Goal: Task Accomplishment & Management: Use online tool/utility

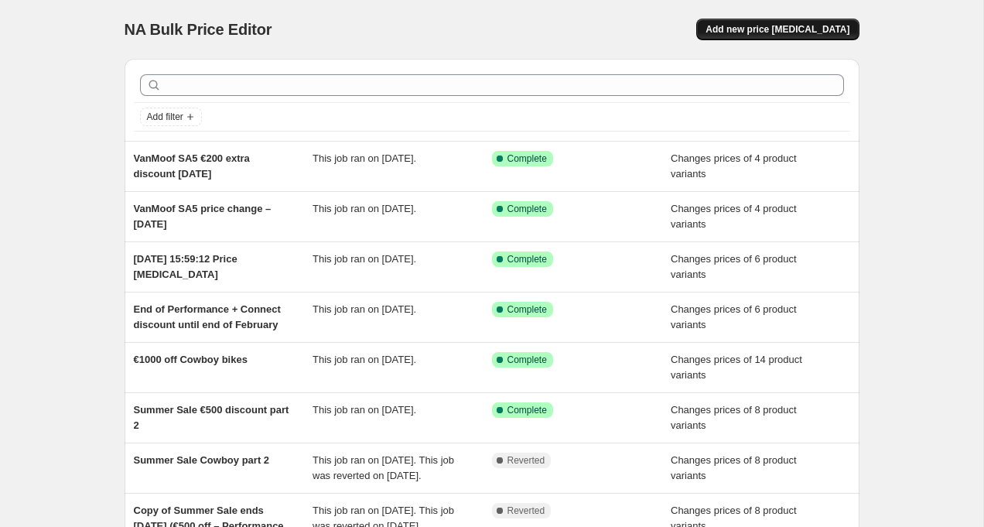
click at [775, 31] on span "Add new price change job" at bounding box center [777, 29] width 144 height 12
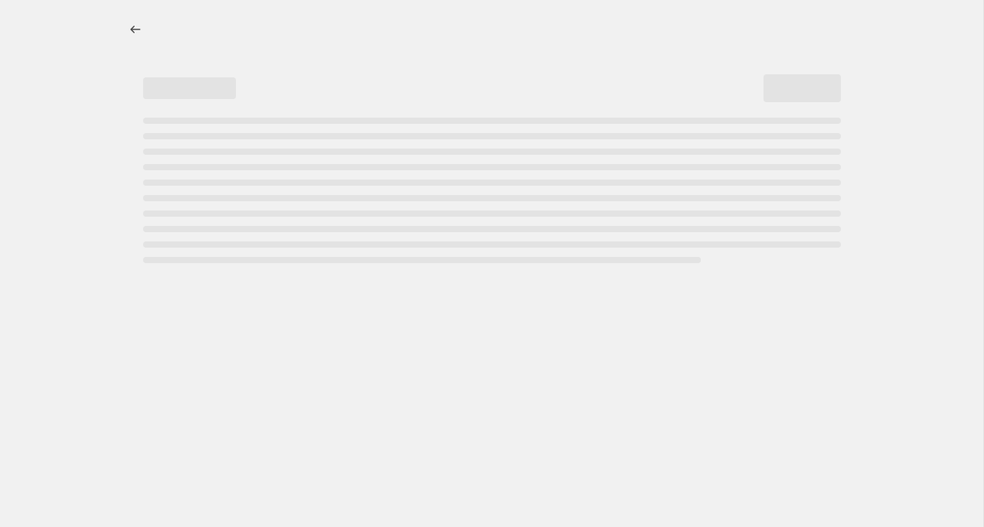
select select "percentage"
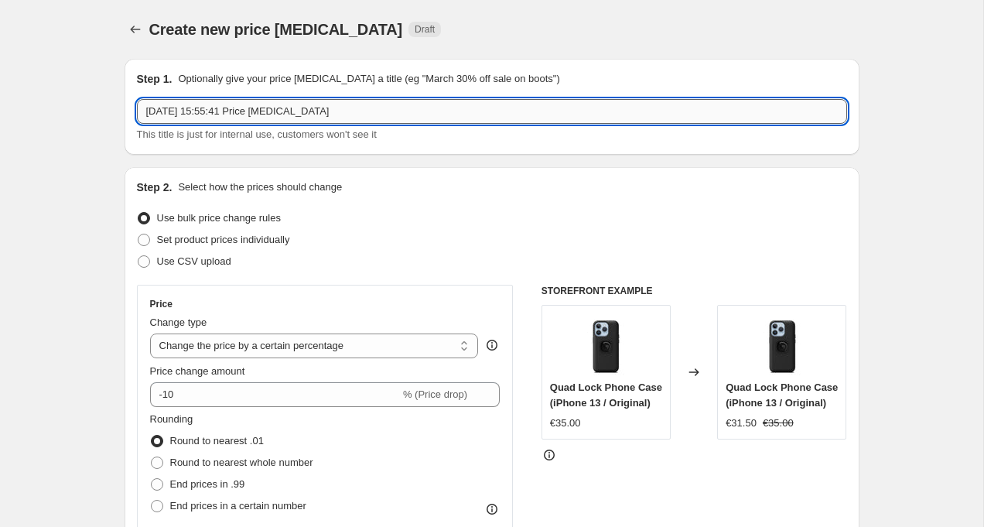
click at [268, 106] on input "31 Aug 2025, 15:55:41 Price change job" at bounding box center [492, 111] width 710 height 25
click at [268, 115] on input "31 Aug 2025, 15:55:41 Price change job" at bounding box center [492, 111] width 710 height 25
drag, startPoint x: 258, startPoint y: 114, endPoint x: 375, endPoint y: 118, distance: 116.9
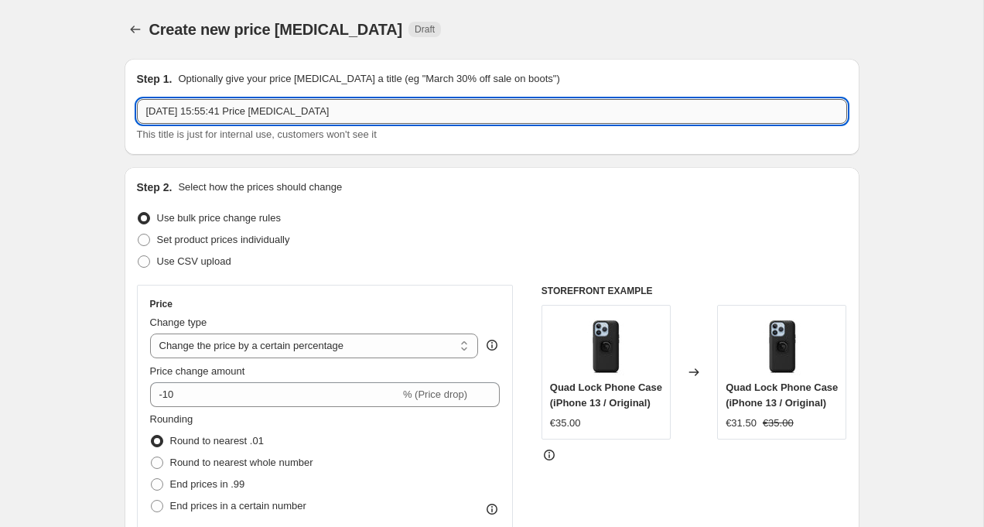
click at [375, 118] on input "31 Aug 2025, 15:55:41 Price change job" at bounding box center [492, 111] width 710 height 25
drag, startPoint x: 213, startPoint y: 111, endPoint x: 401, endPoint y: 120, distance: 188.9
click at [400, 123] on input "31 Aug 2025, 15:55:41 Price change job" at bounding box center [492, 111] width 710 height 25
type input "31 Aug 2025, VanMoof S6 Series from preorder to regular order"
click at [219, 244] on span "Set product prices individually" at bounding box center [223, 240] width 133 height 12
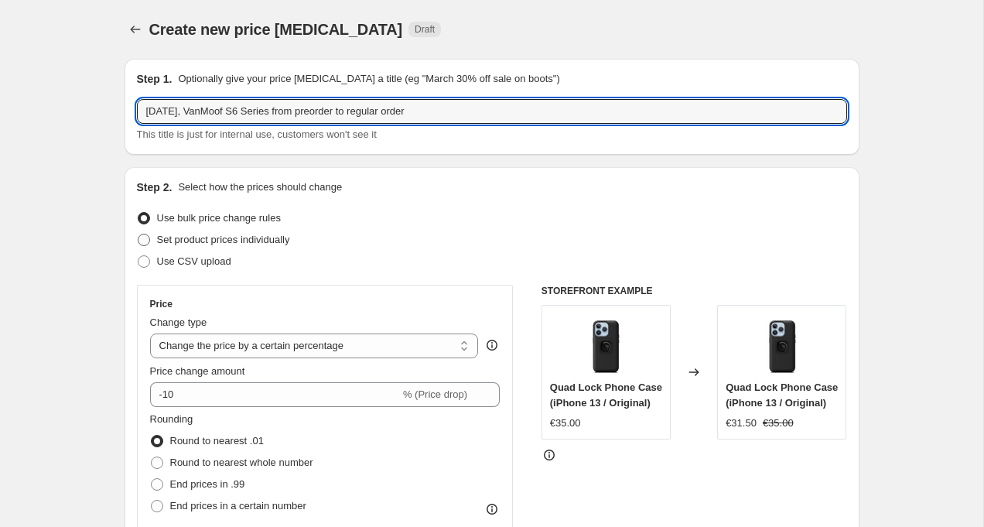
click at [138, 234] on input "Set product prices individually" at bounding box center [138, 234] width 1 height 1
radio input "true"
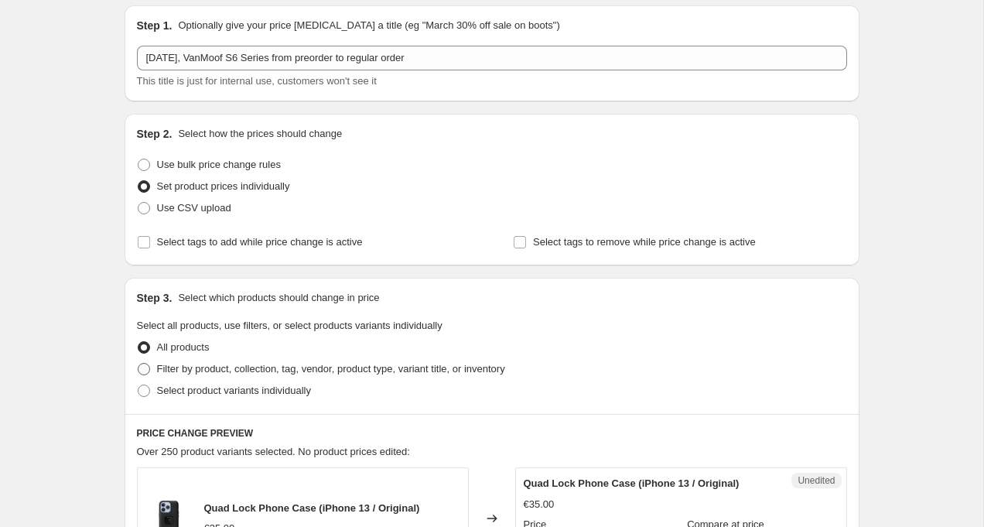
scroll to position [76, 0]
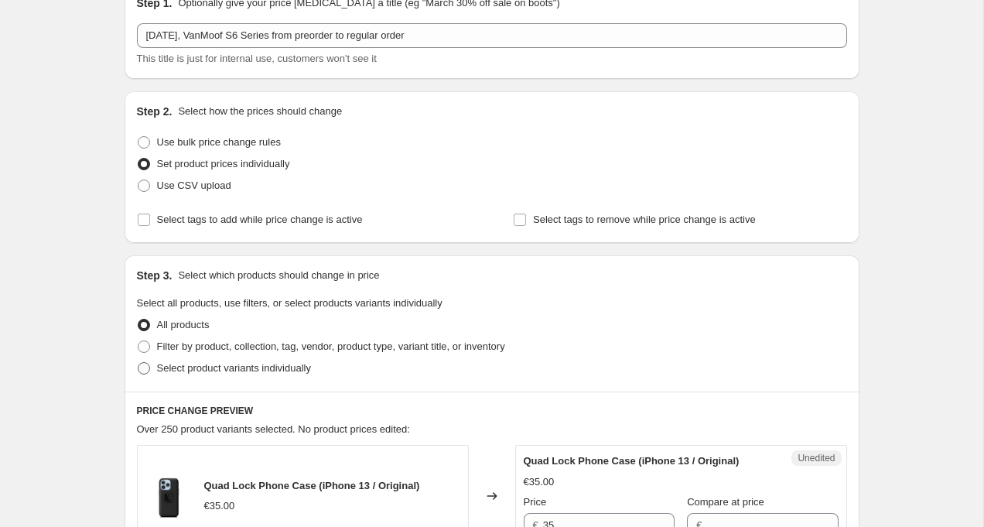
click at [251, 368] on span "Select product variants individually" at bounding box center [234, 368] width 154 height 12
click at [138, 363] on input "Select product variants individually" at bounding box center [138, 362] width 1 height 1
radio input "true"
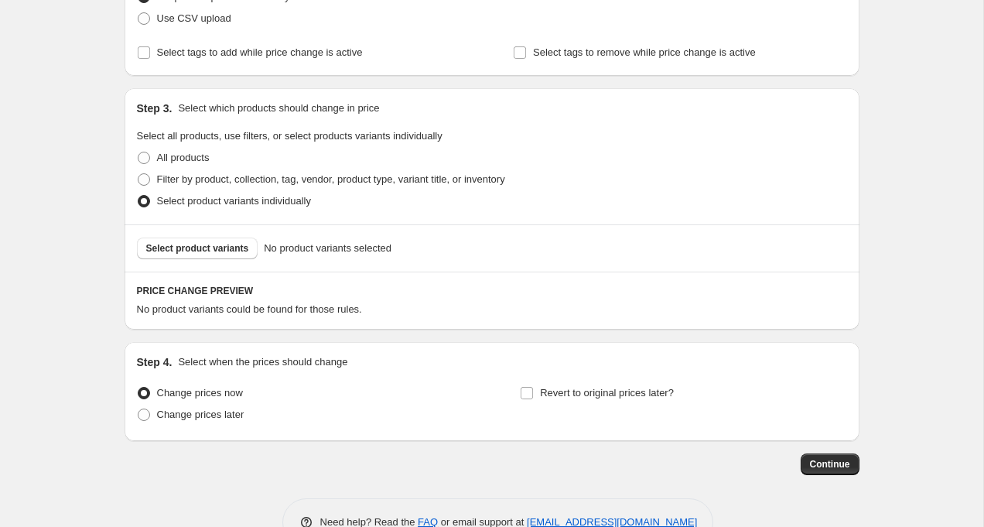
scroll to position [265, 0]
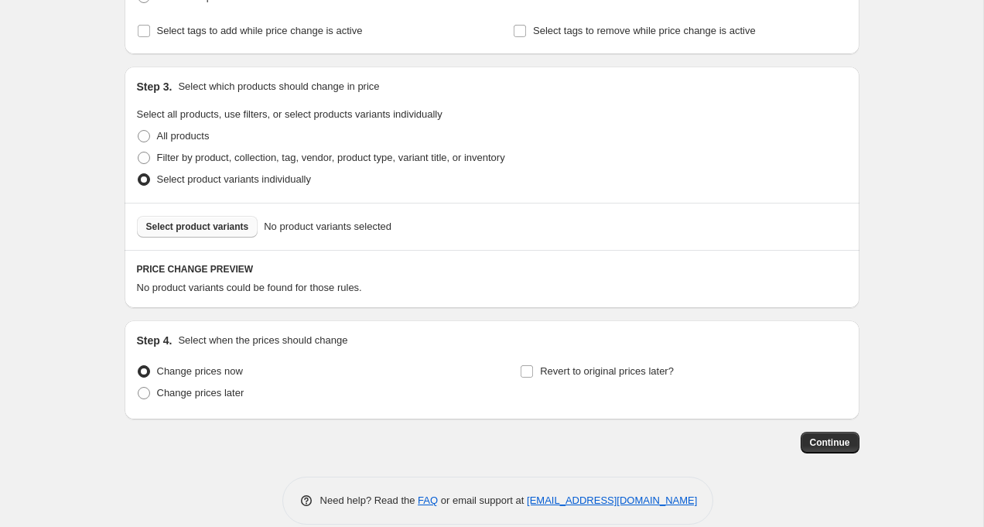
click at [213, 234] on button "Select product variants" at bounding box center [197, 227] width 121 height 22
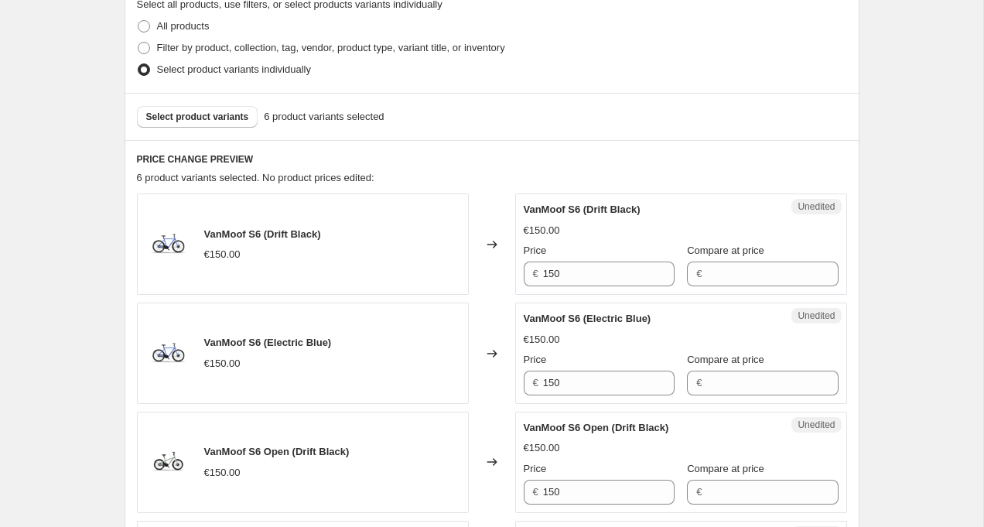
scroll to position [450, 0]
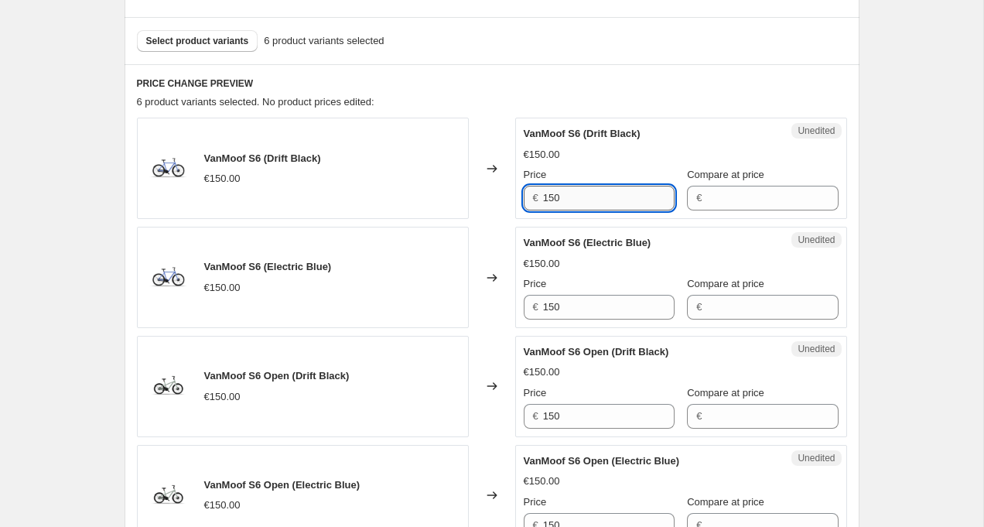
click at [601, 204] on input "150" at bounding box center [608, 198] width 131 height 25
type input "3298"
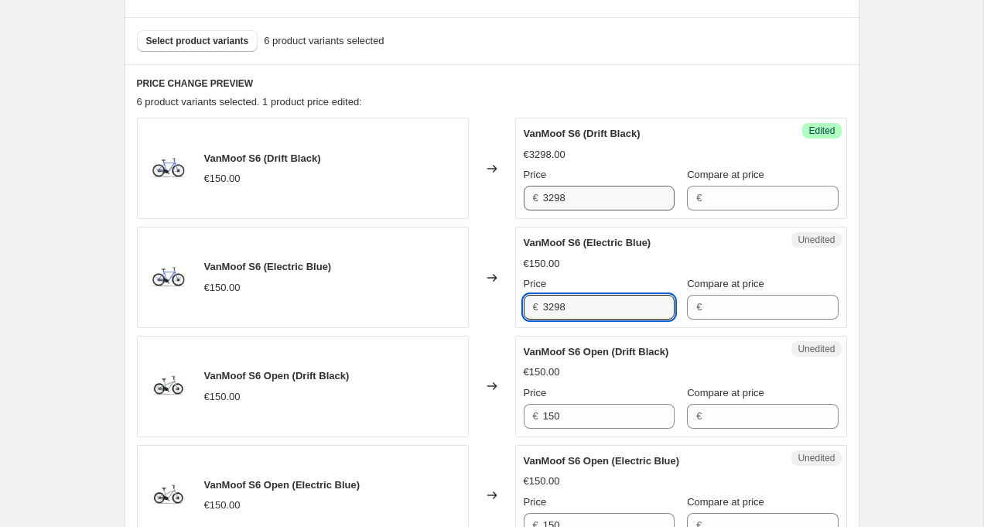
type input "3298"
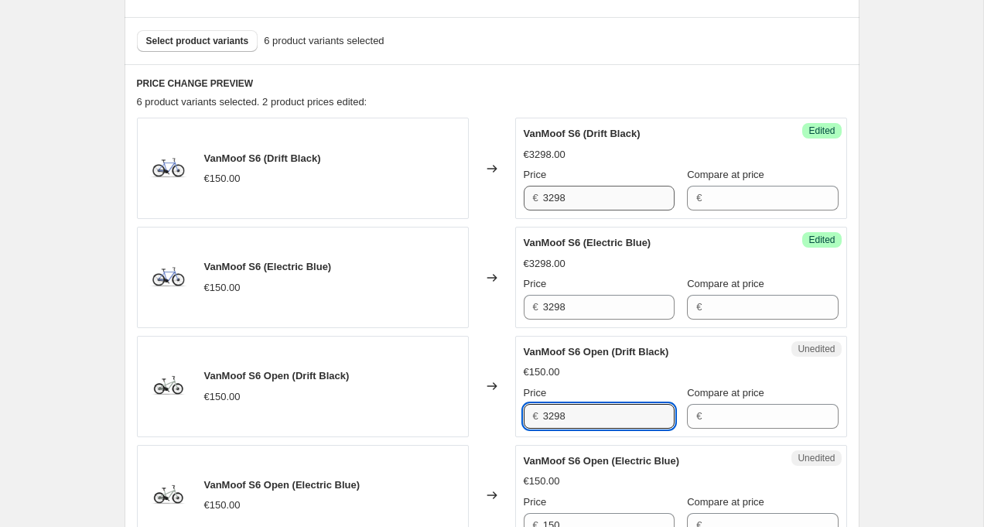
type input "3298"
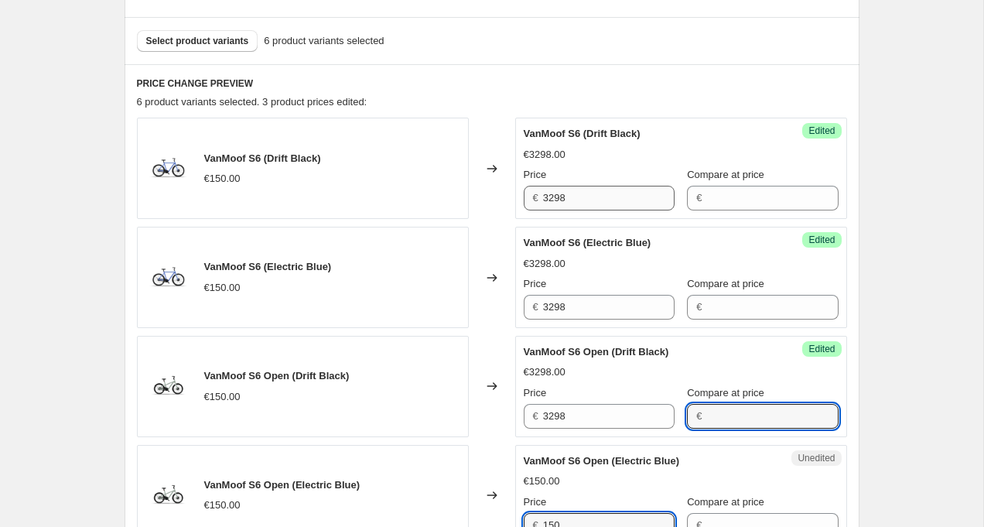
scroll to position [460, 0]
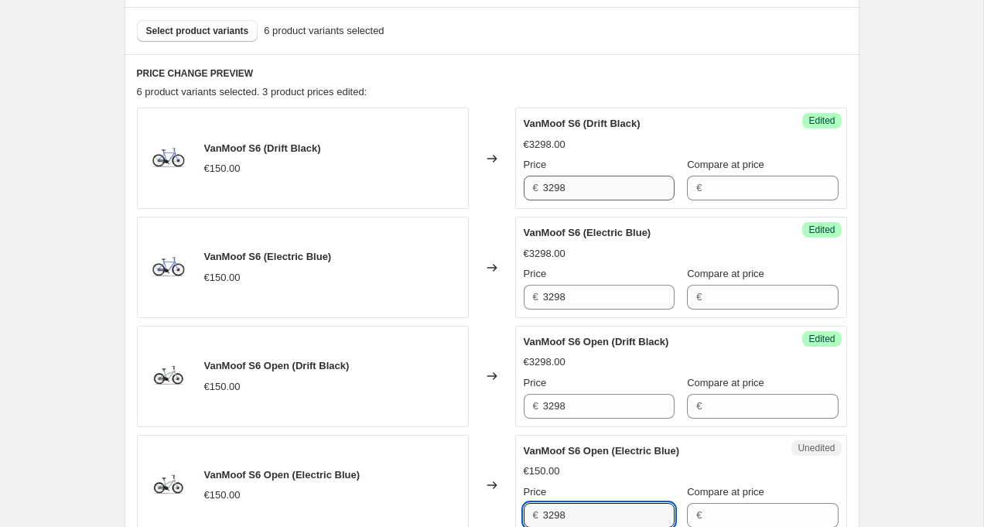
type input "3298"
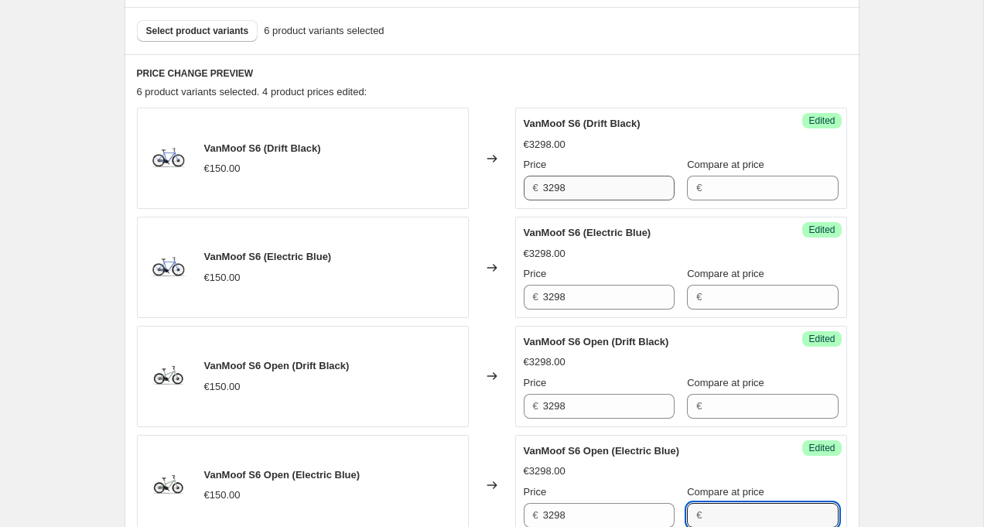
scroll to position [821, 0]
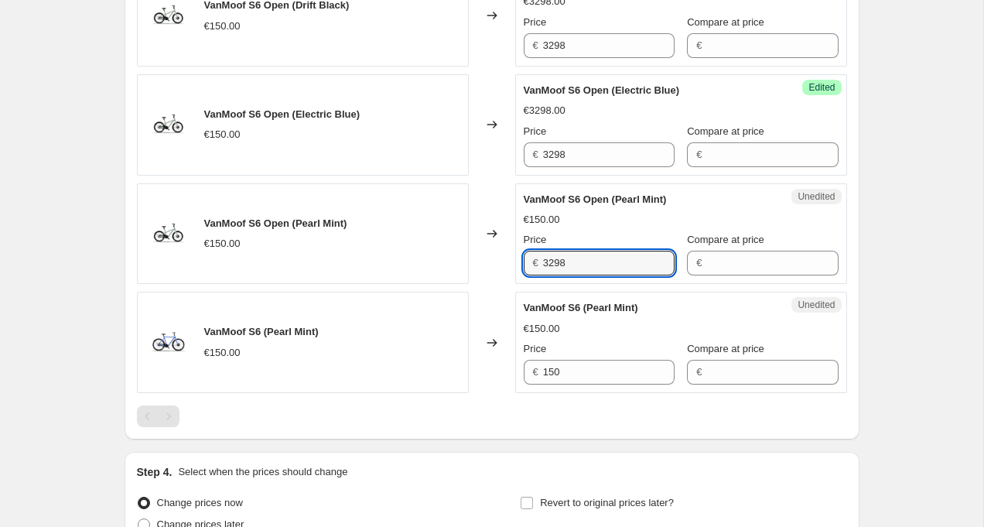
type input "3298"
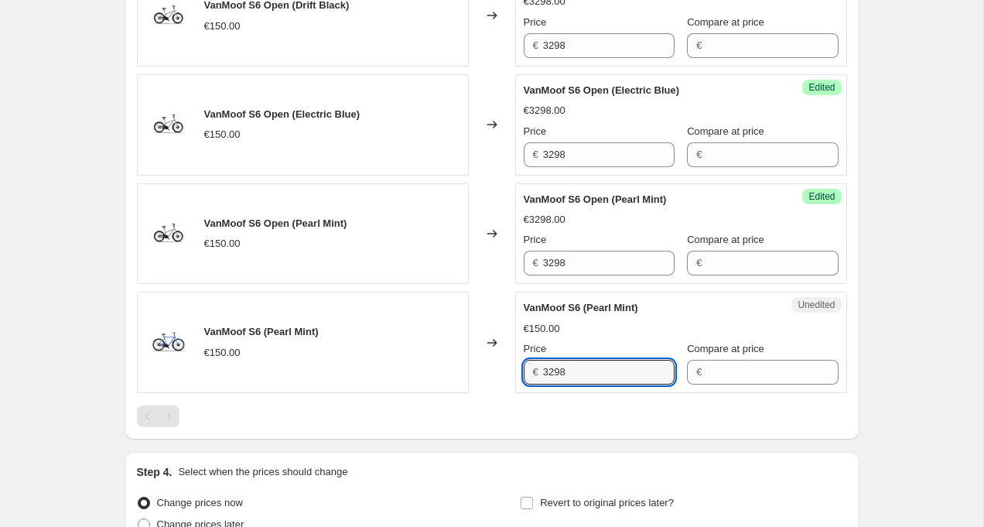
type input "3298"
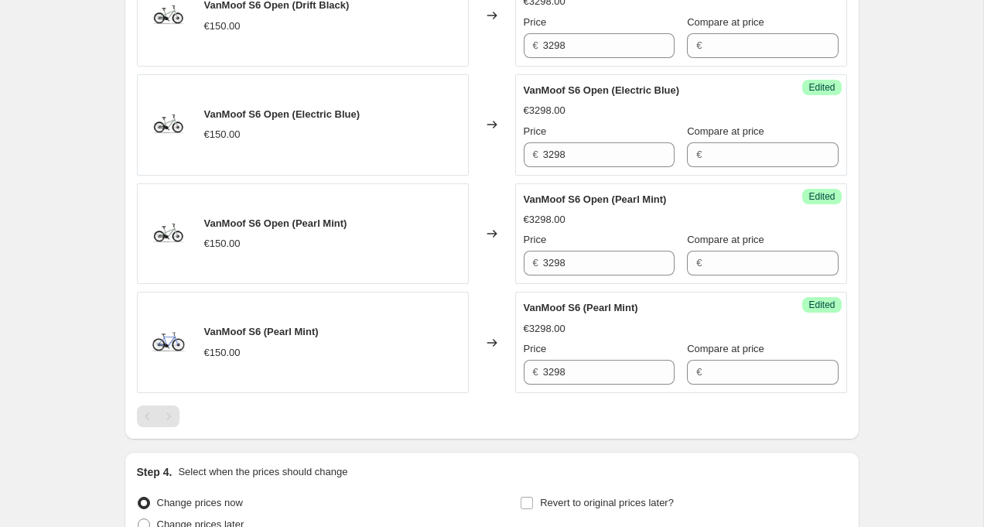
click at [499, 419] on div at bounding box center [492, 416] width 710 height 22
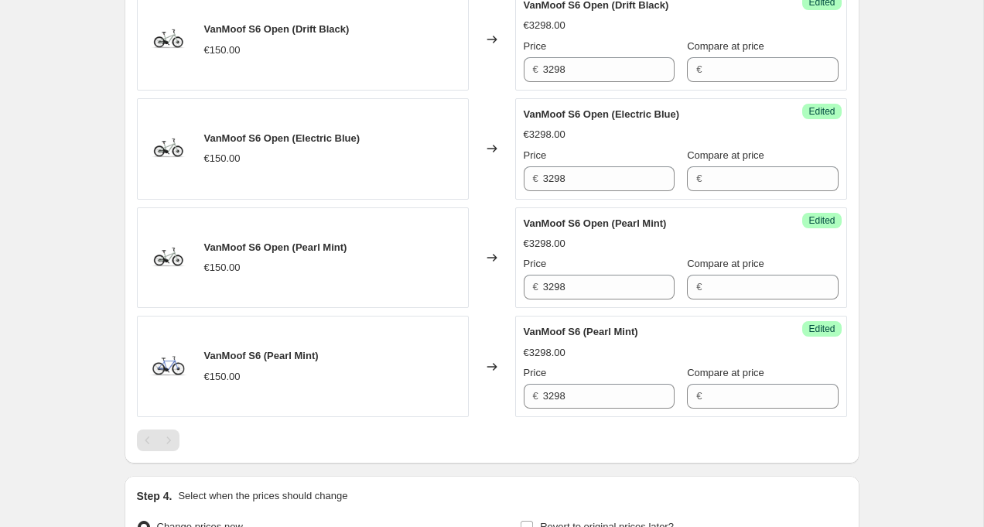
scroll to position [911, 0]
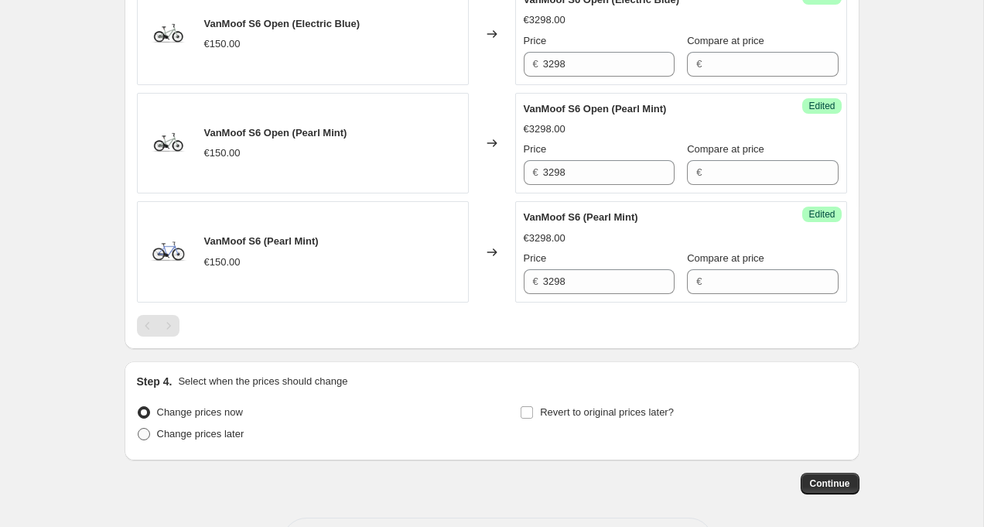
click at [239, 435] on span "Change prices later" at bounding box center [200, 434] width 87 height 12
click at [138, 428] on input "Change prices later" at bounding box center [138, 428] width 1 height 1
radio input "true"
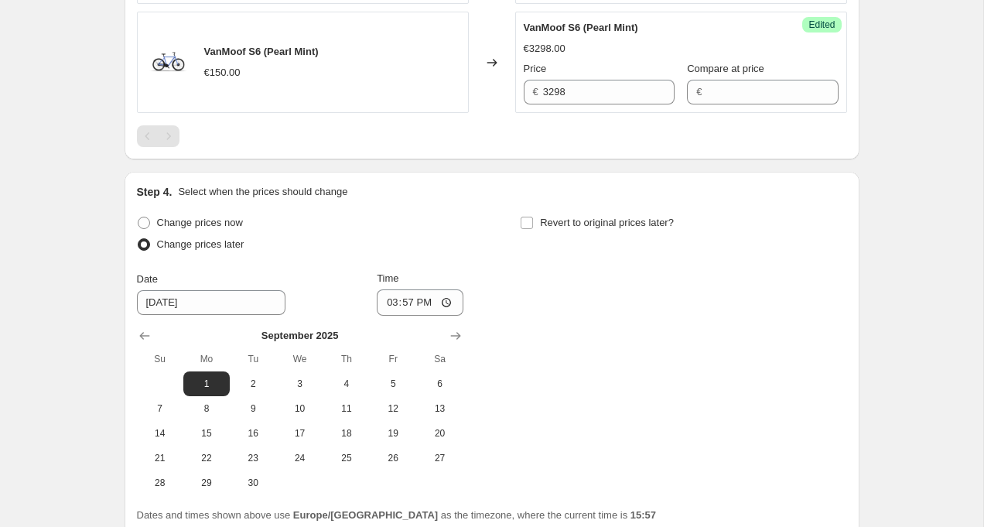
scroll to position [1111, 0]
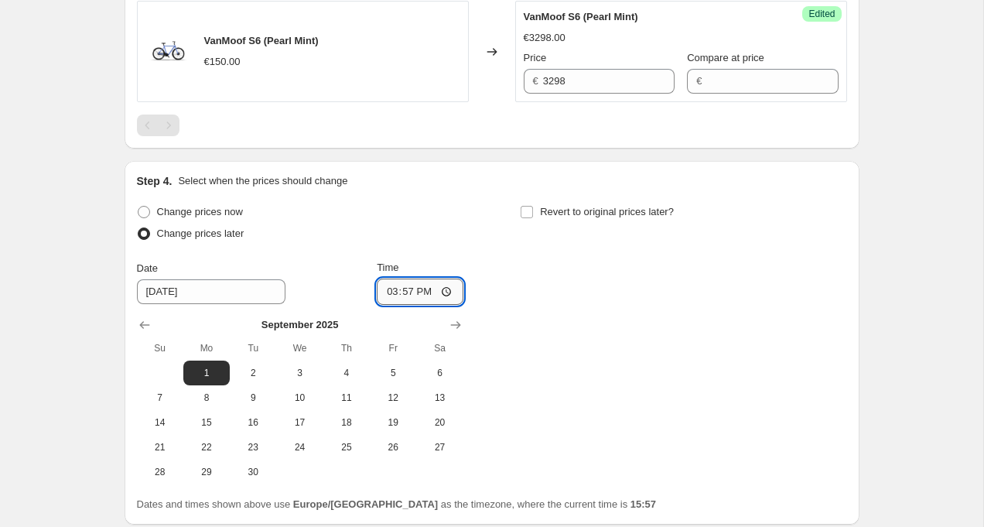
click at [405, 288] on input "15:57" at bounding box center [420, 291] width 87 height 26
type input "00:00"
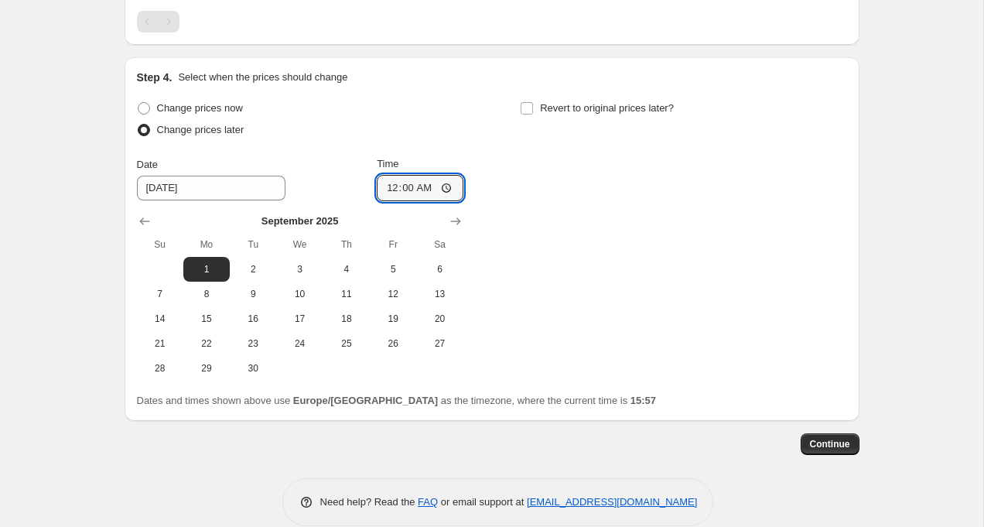
scroll to position [1237, 0]
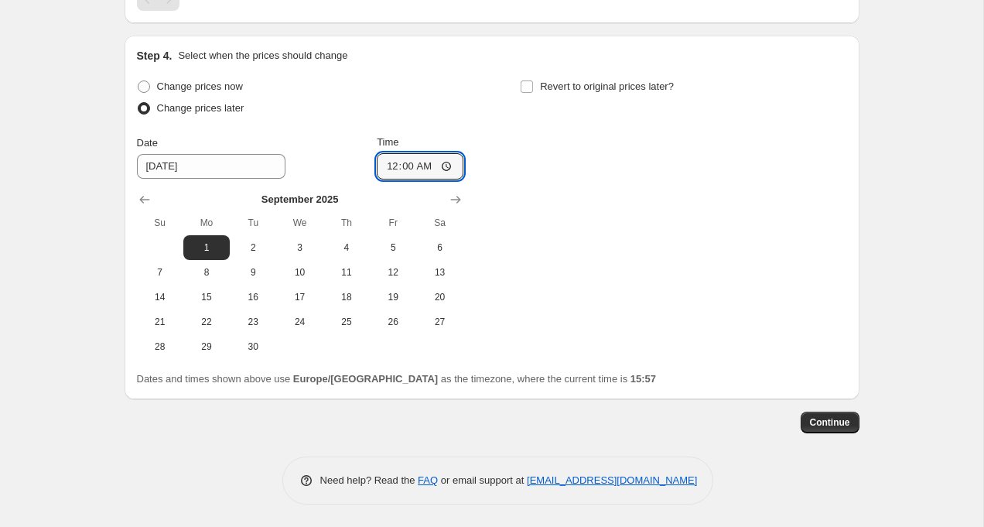
click at [611, 303] on div "Change prices now Change prices later Date 9/1/2025 Time 00:00 September 2025 S…" at bounding box center [492, 217] width 710 height 283
click at [825, 420] on span "Continue" at bounding box center [830, 422] width 40 height 12
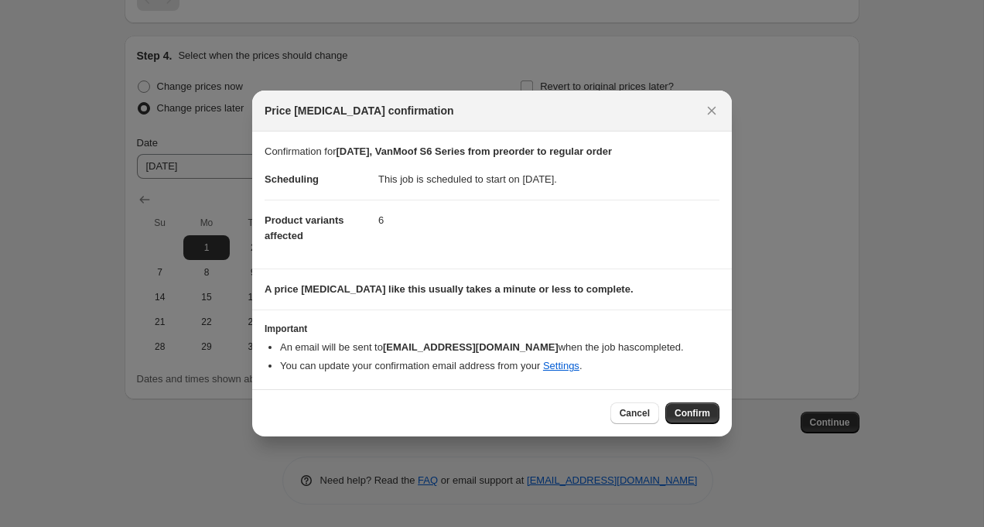
click at [691, 401] on div "Cancel Confirm" at bounding box center [492, 412] width 480 height 47
click at [693, 411] on span "Confirm" at bounding box center [692, 413] width 36 height 12
